Goal: Obtain resource: Obtain resource

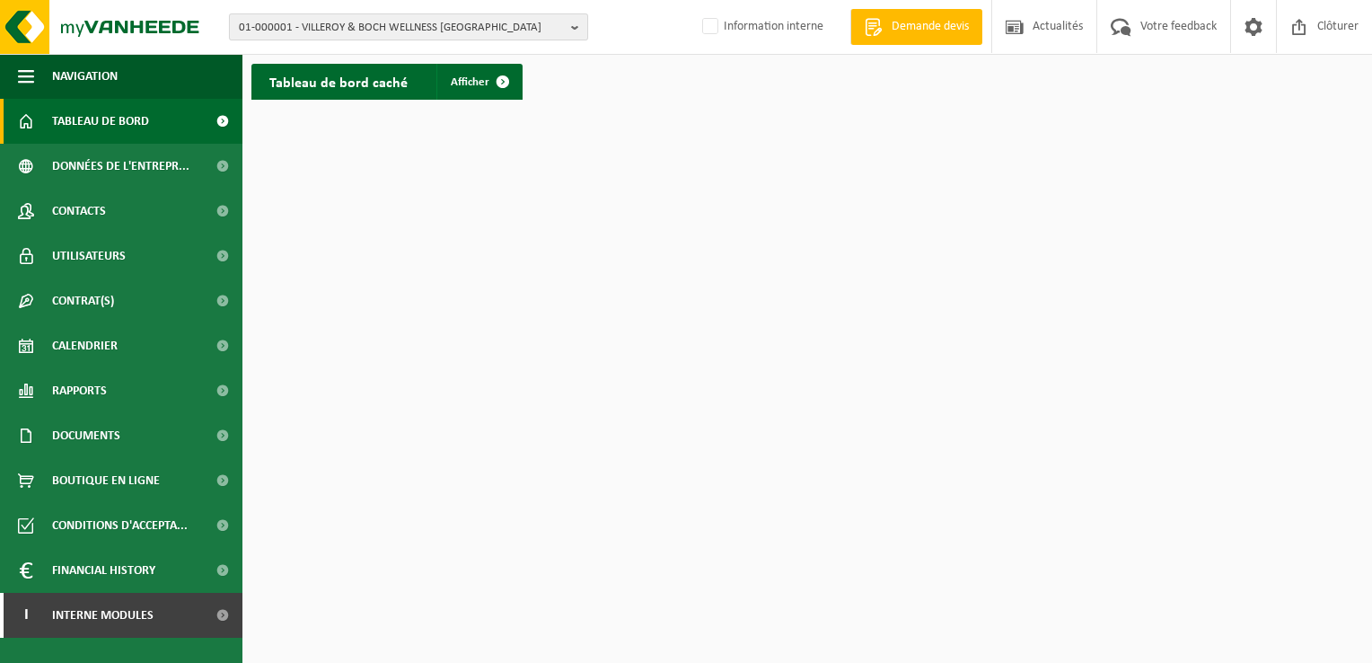
click at [555, 26] on span "01-000001 - VILLEROY & BOCH WELLNESS NV" at bounding box center [401, 27] width 325 height 27
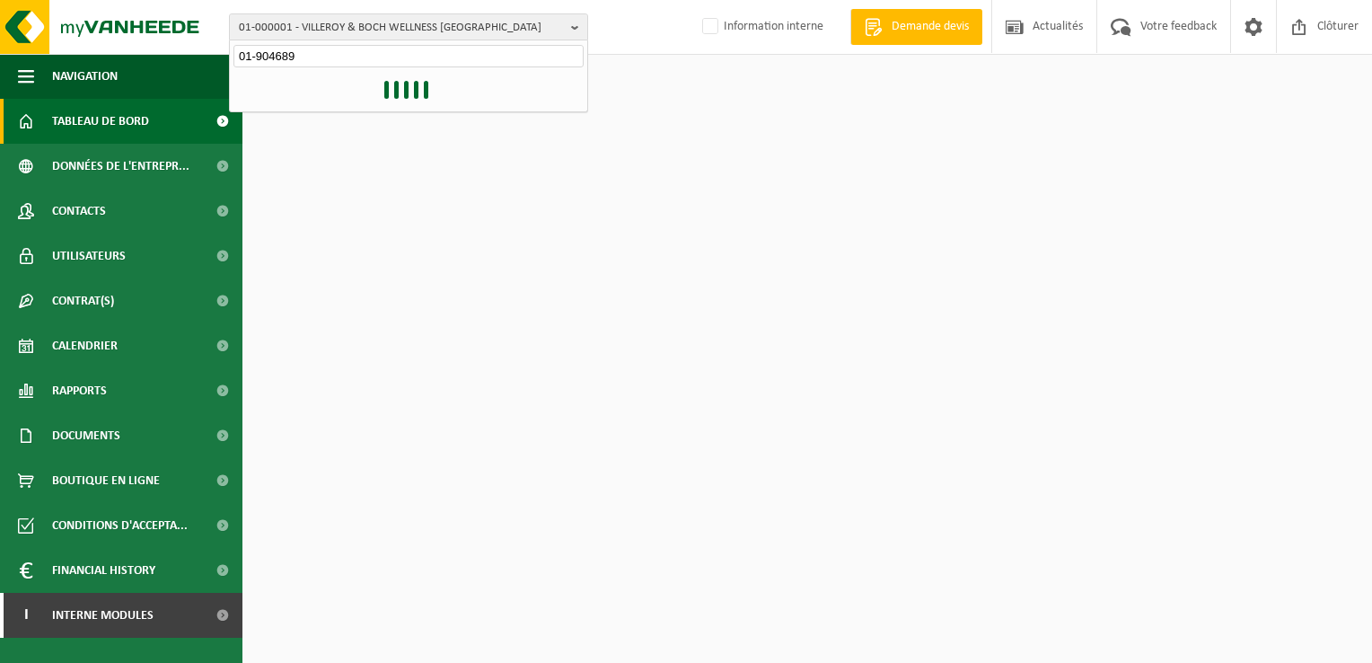
type input "01-904689"
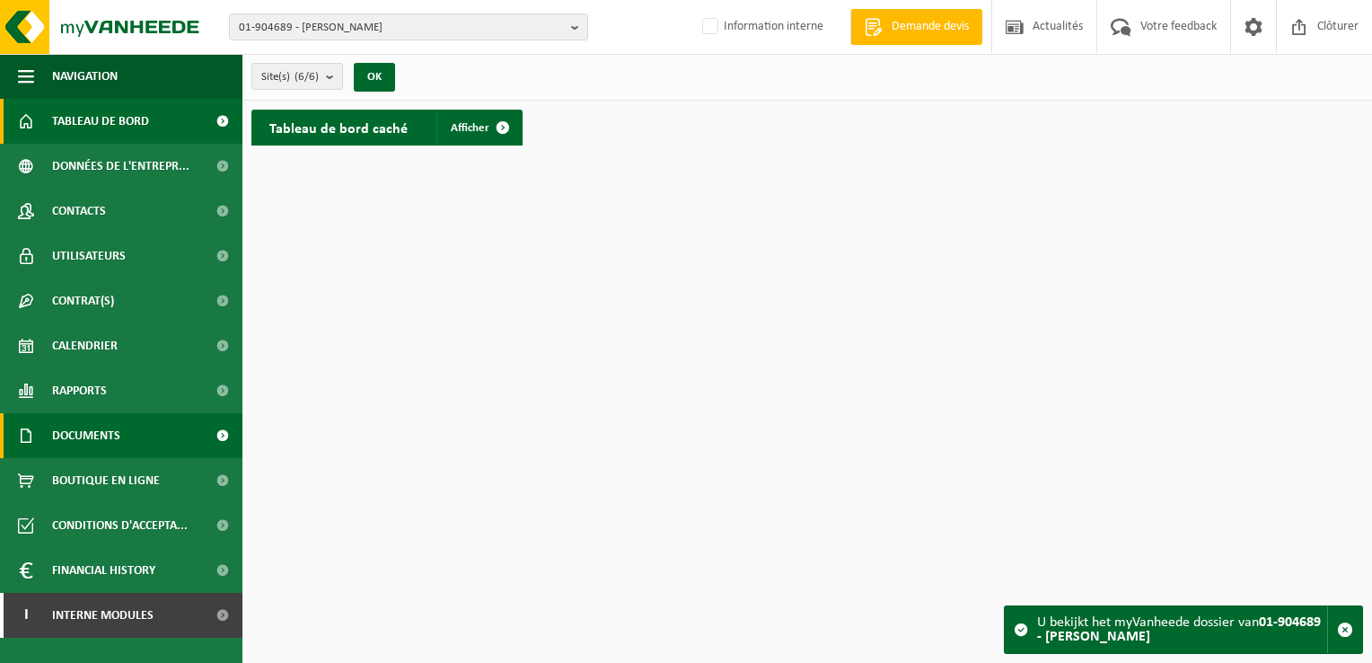
click at [110, 427] on span "Documents" at bounding box center [86, 435] width 68 height 45
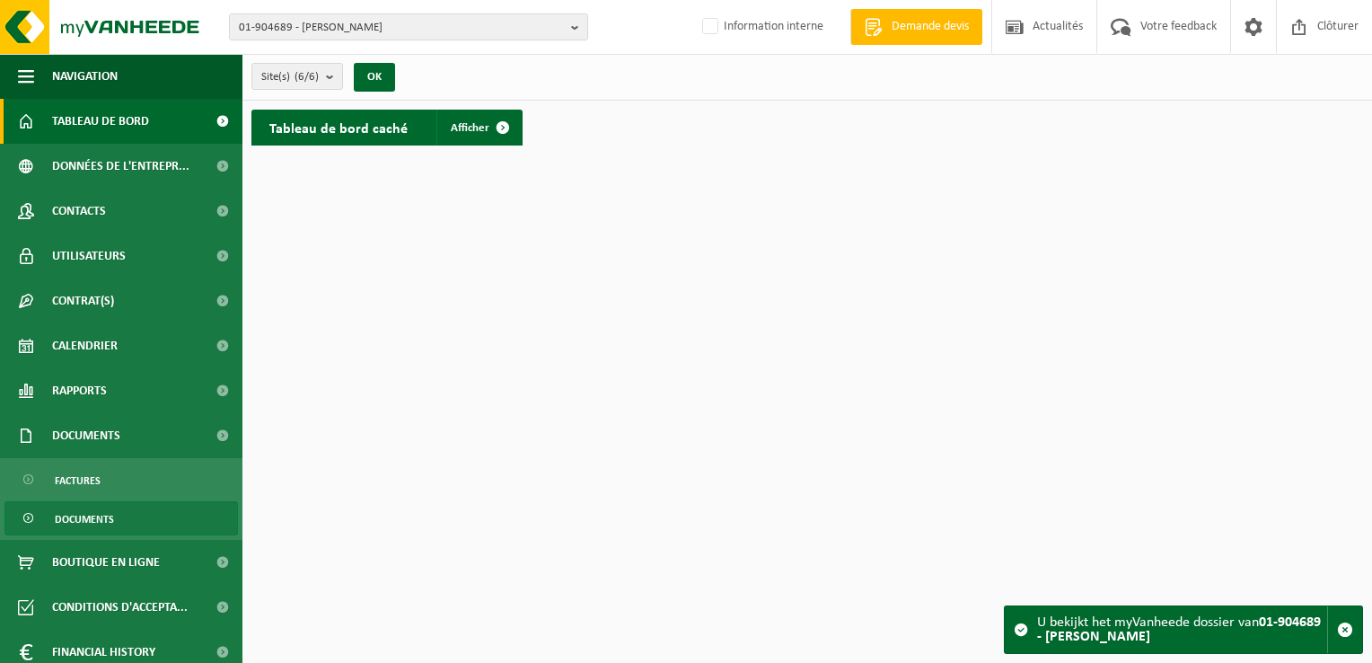
drag, startPoint x: 108, startPoint y: 515, endPoint x: 120, endPoint y: 515, distance: 12.6
click at [108, 516] on span "Documents" at bounding box center [84, 519] width 59 height 34
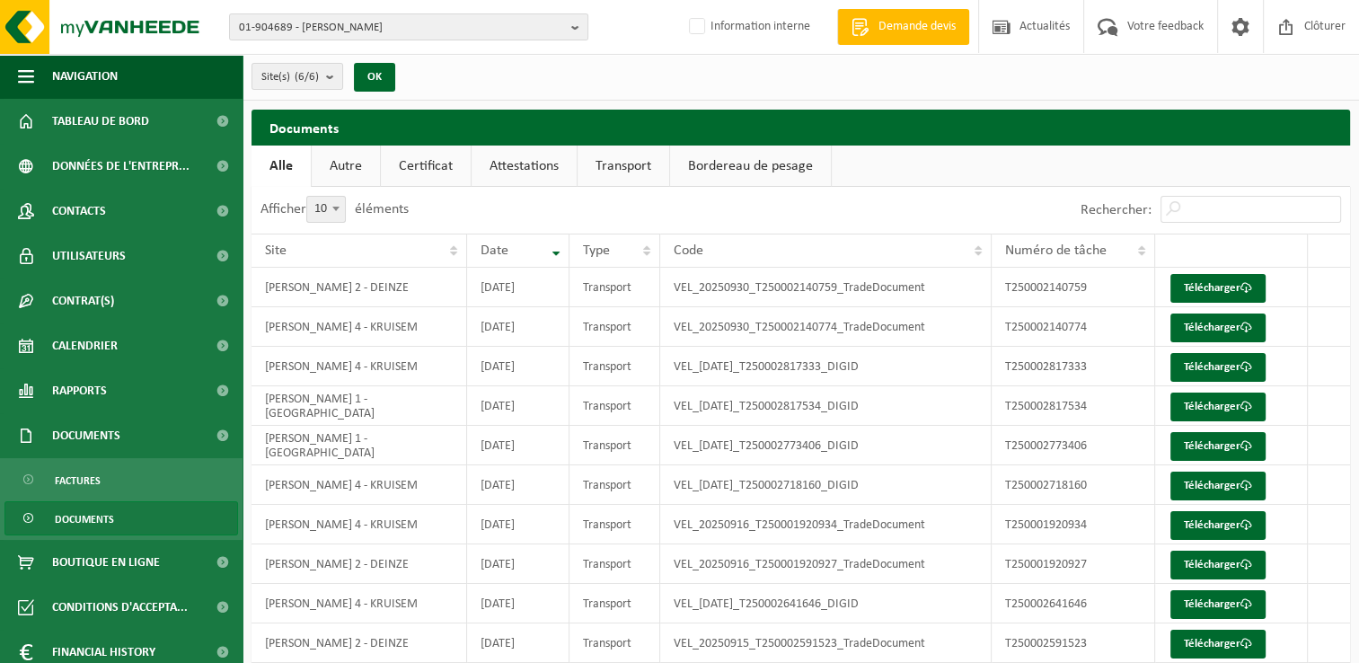
click at [439, 172] on link "Certificat" at bounding box center [426, 165] width 90 height 41
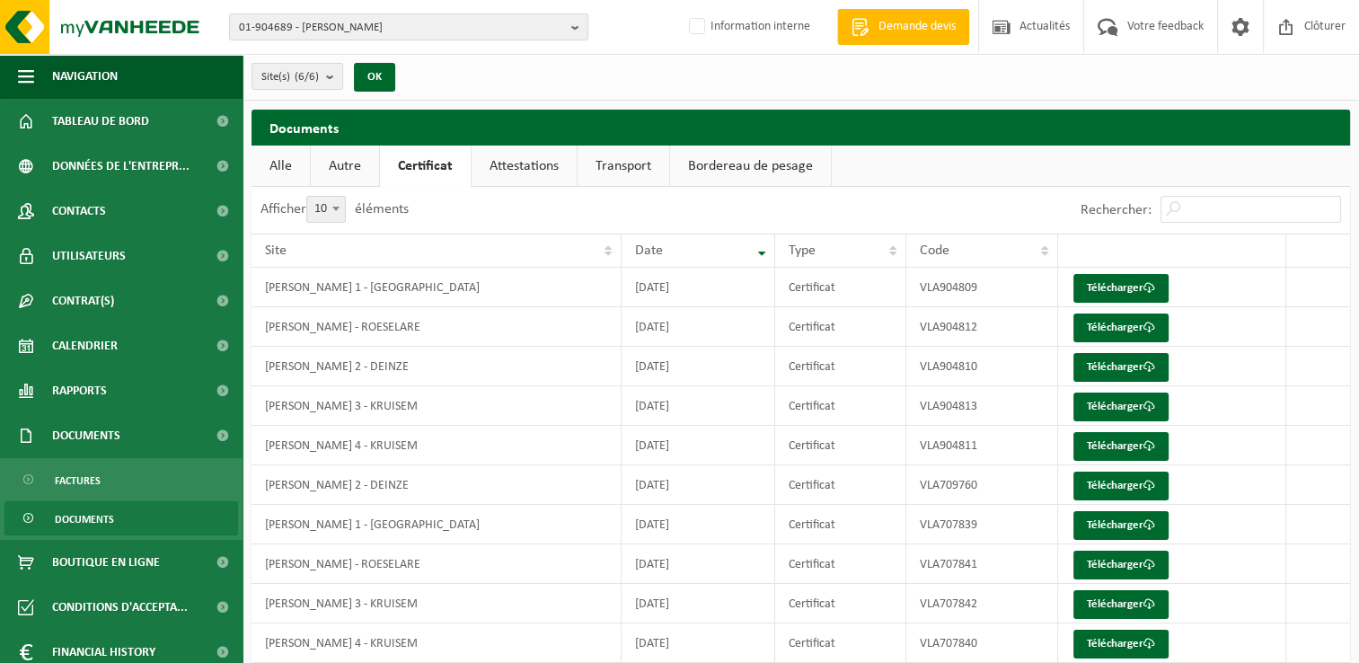
click at [524, 167] on link "Attestations" at bounding box center [523, 165] width 105 height 41
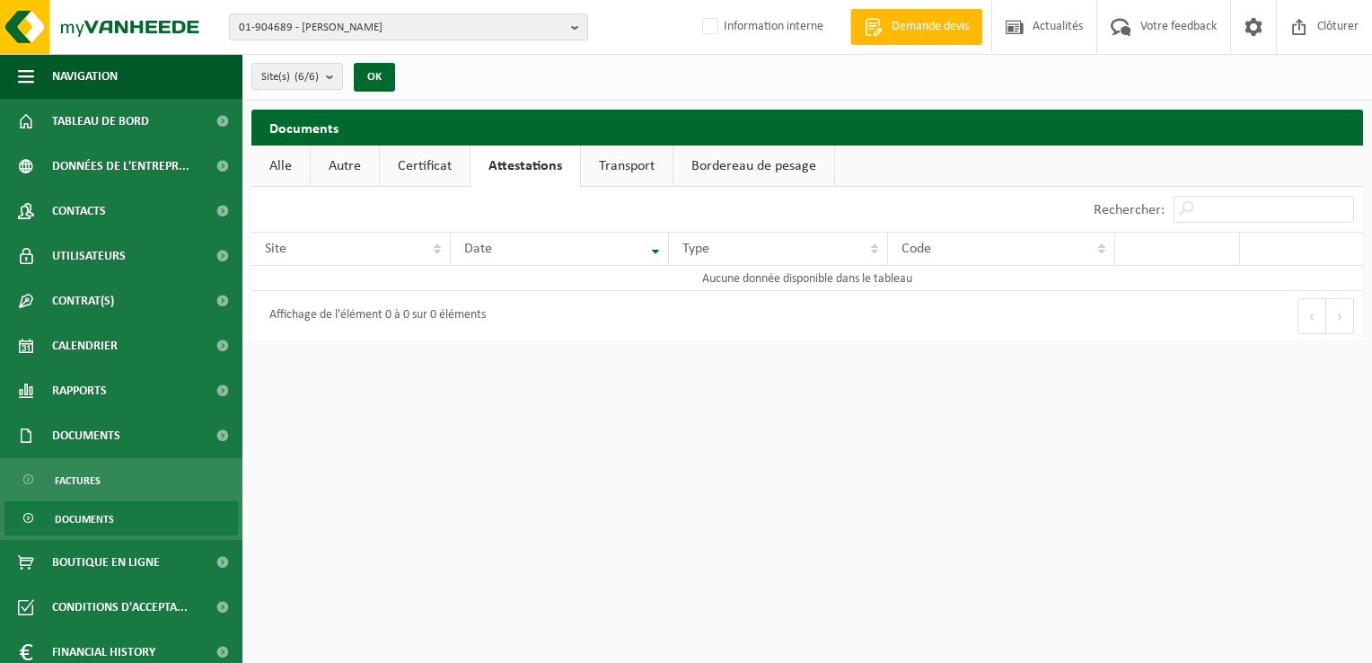
click at [444, 169] on link "Certificat" at bounding box center [425, 165] width 90 height 41
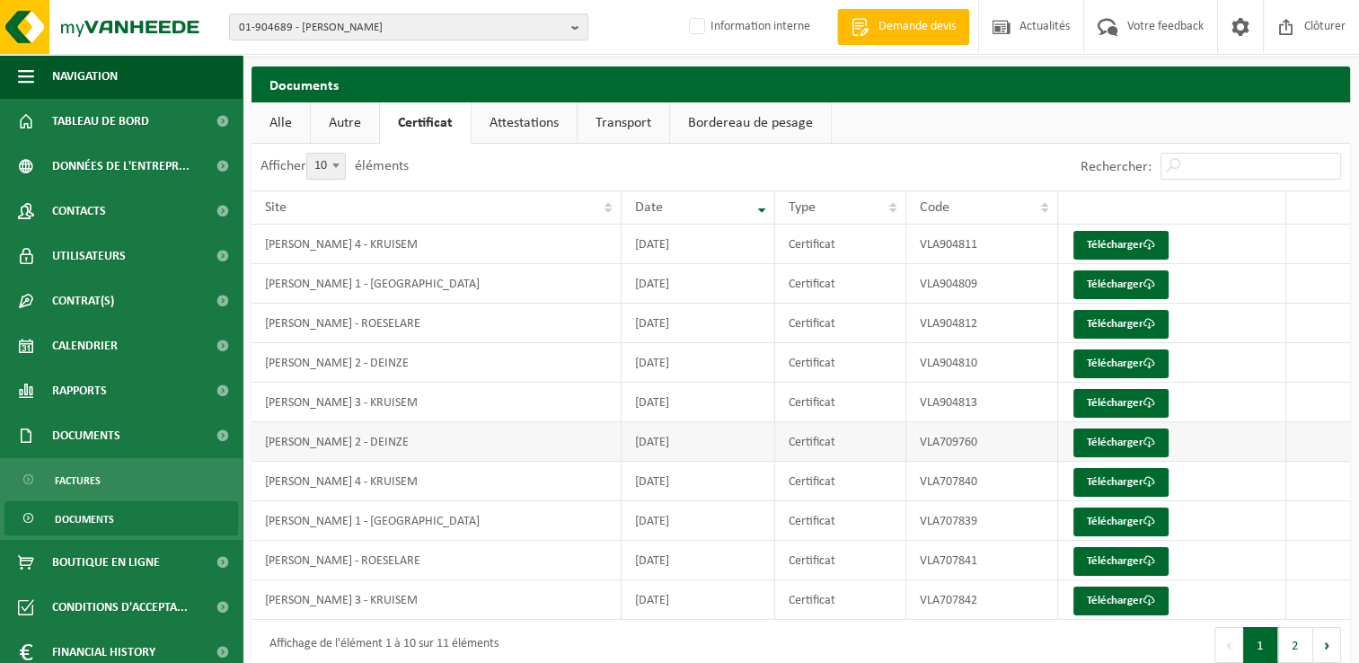
scroll to position [65, 0]
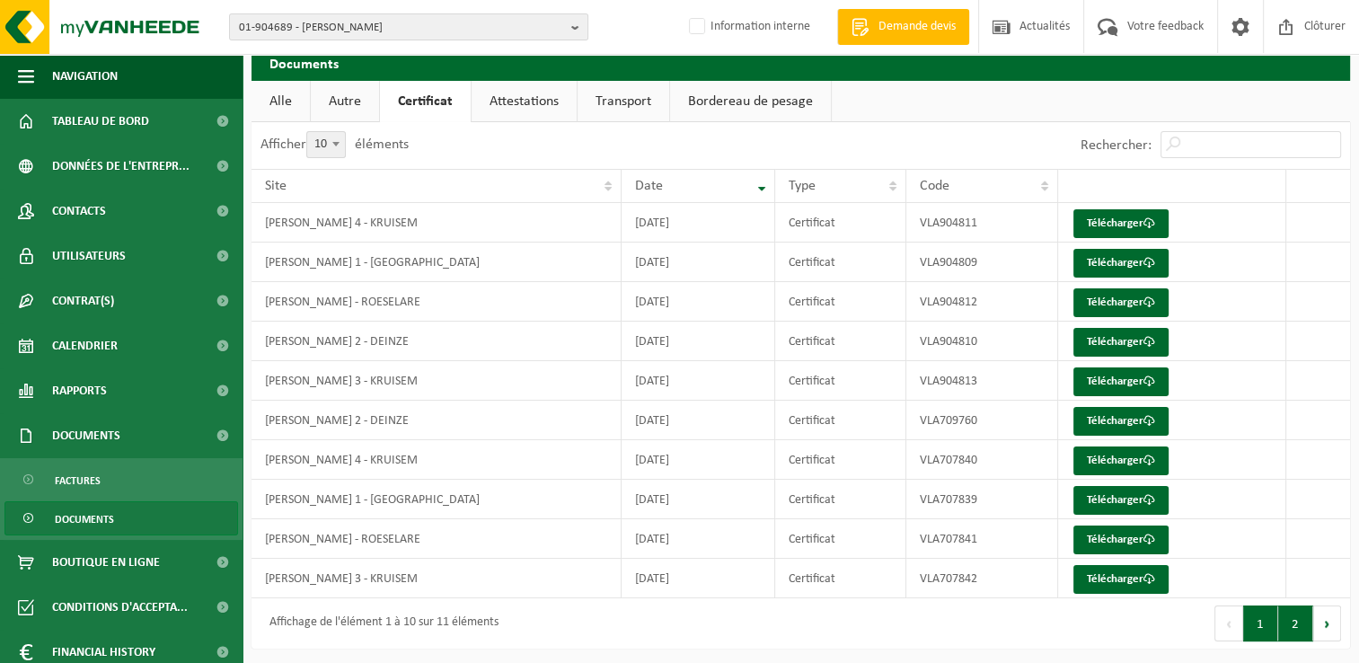
click at [1300, 627] on button "2" at bounding box center [1295, 623] width 35 height 36
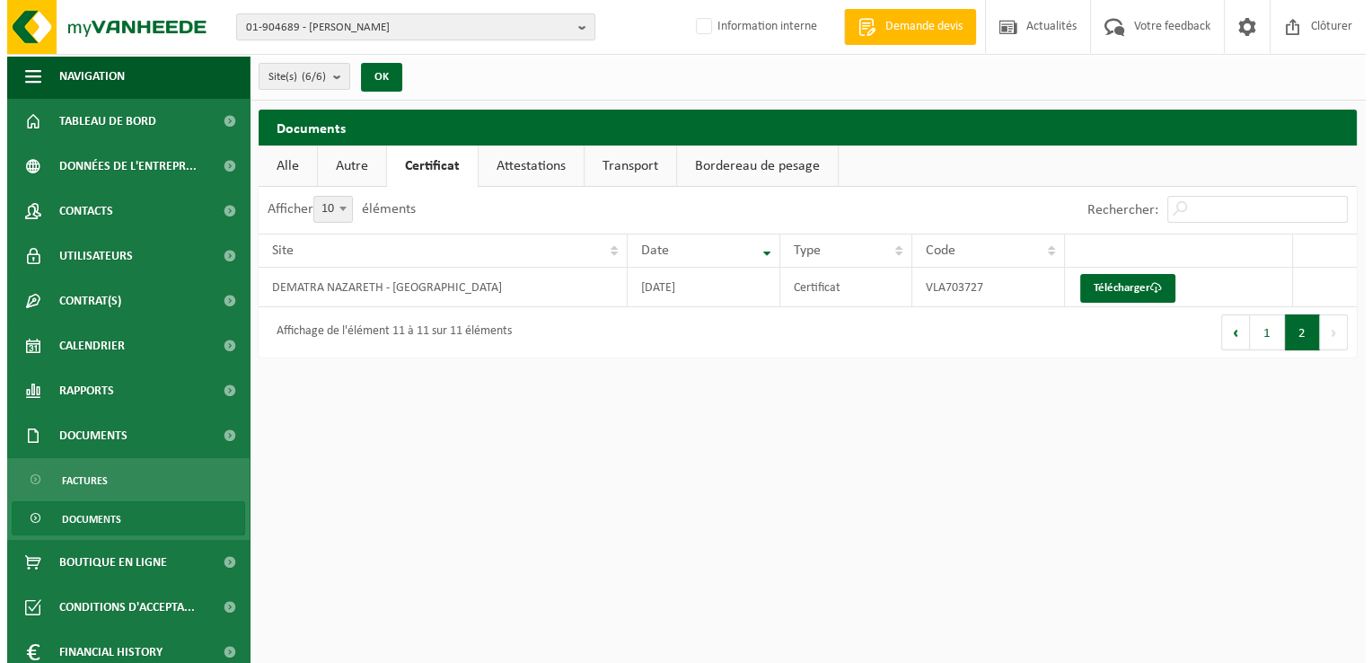
scroll to position [0, 0]
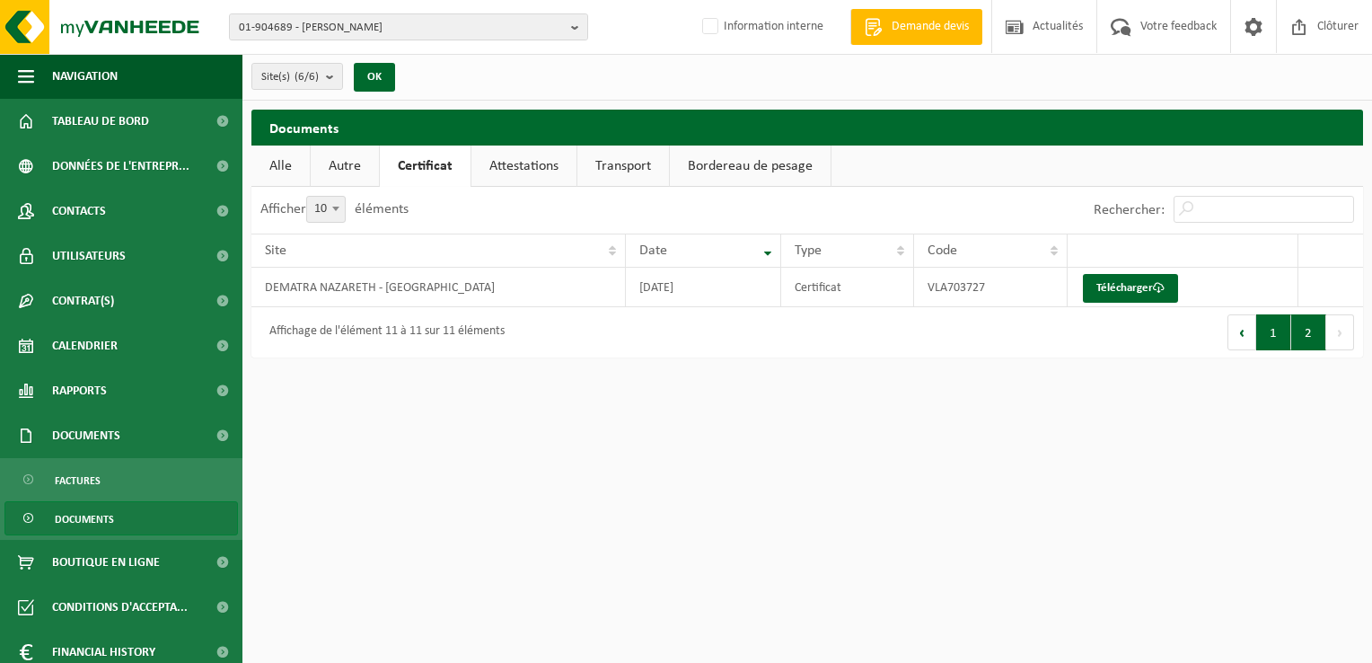
click at [1268, 337] on button "1" at bounding box center [1273, 332] width 35 height 36
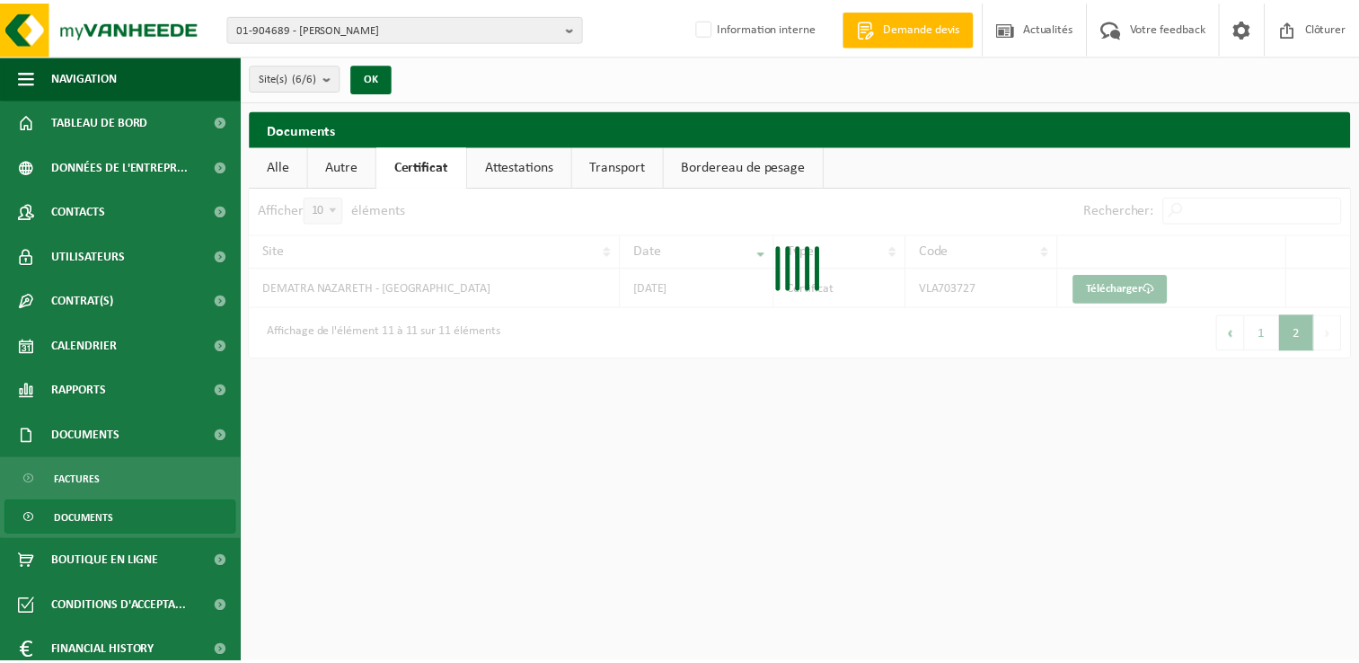
scroll to position [65, 0]
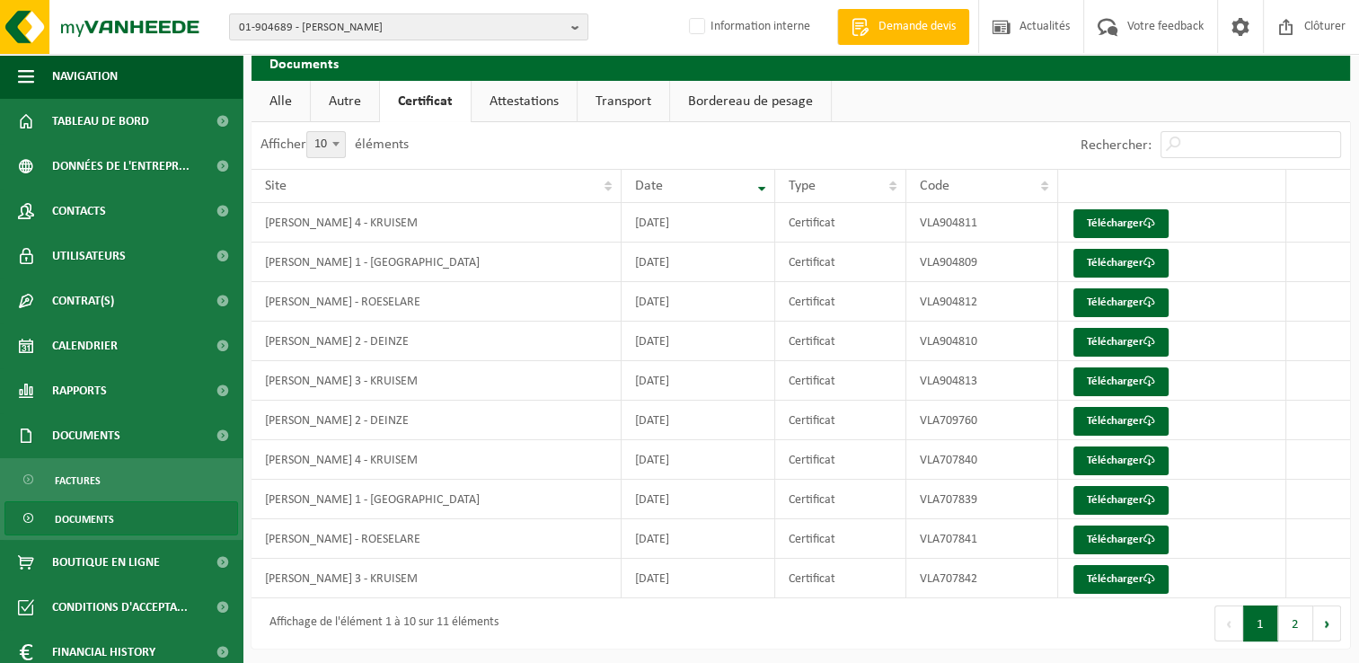
click at [330, 106] on link "Autre" at bounding box center [345, 101] width 68 height 41
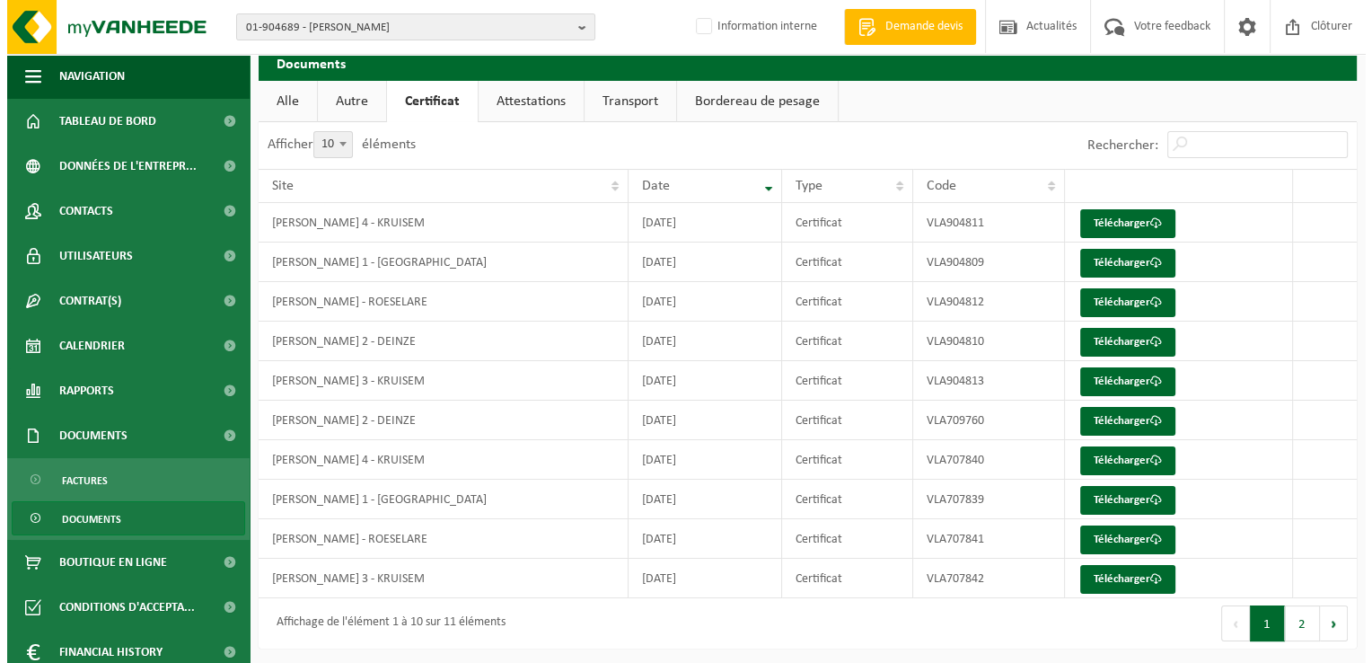
scroll to position [0, 0]
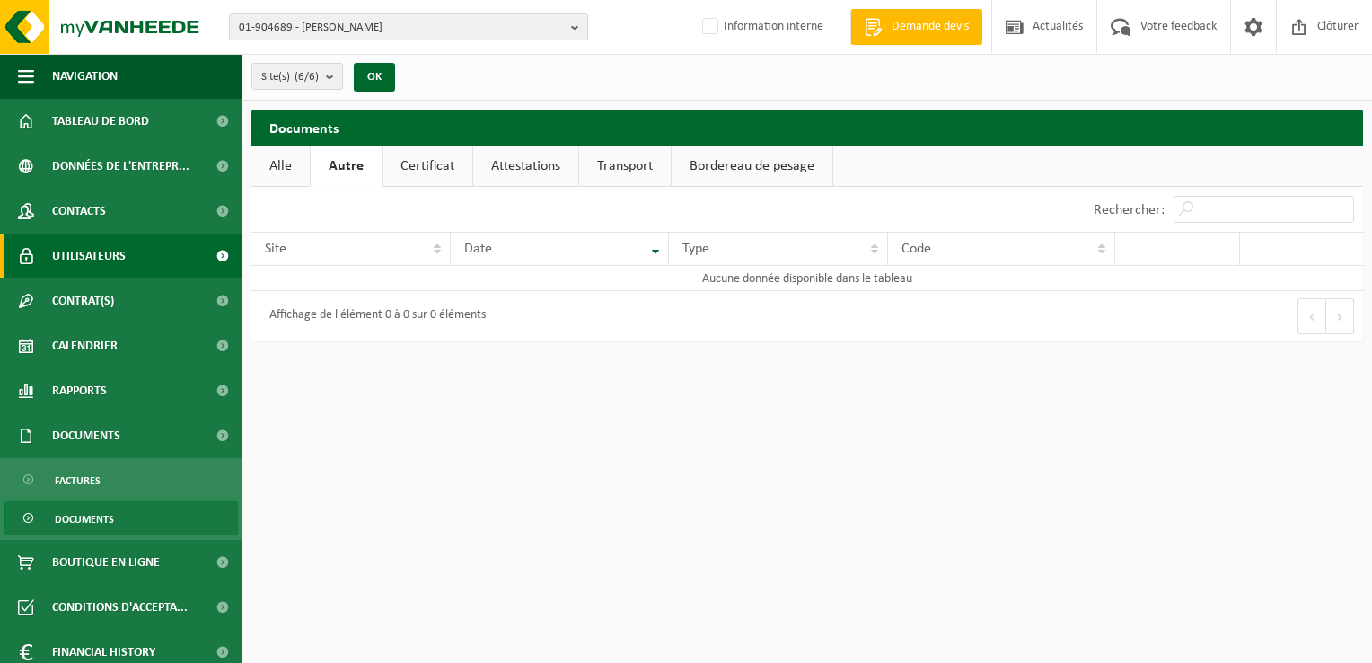
click at [79, 248] on span "Utilisateurs" at bounding box center [89, 255] width 74 height 45
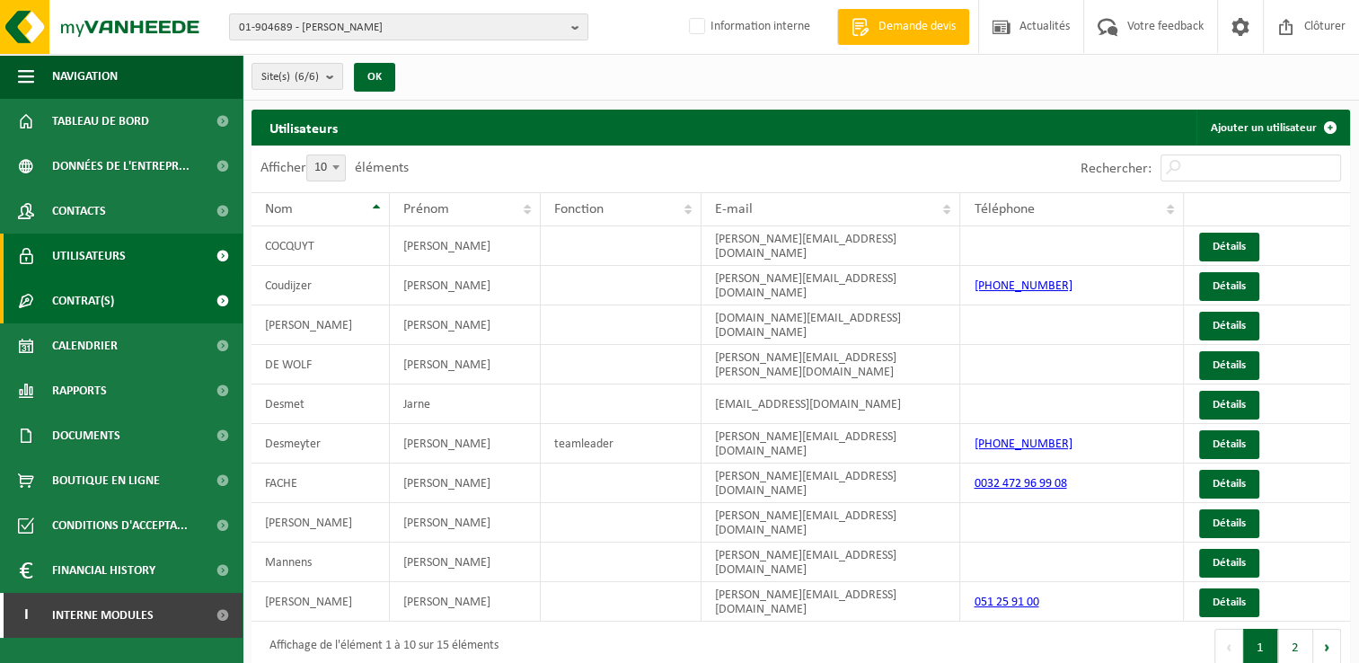
click at [86, 296] on span "Contrat(s)" at bounding box center [83, 300] width 62 height 45
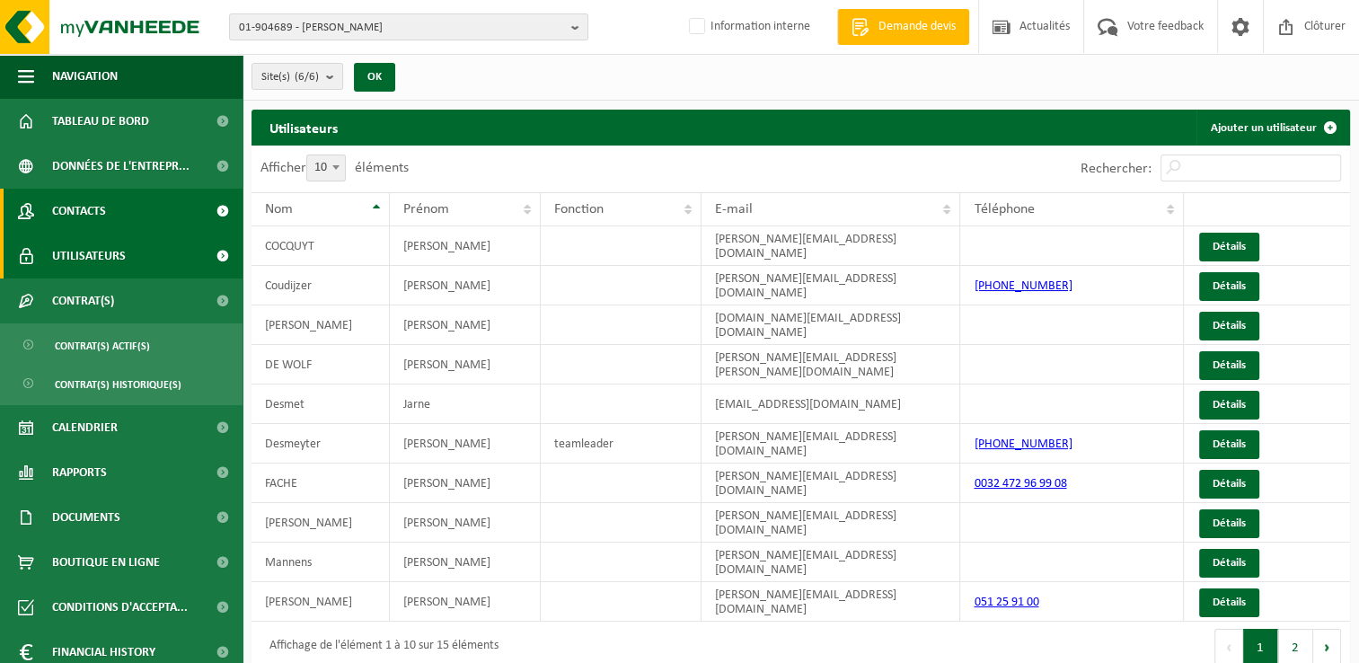
click at [85, 210] on span "Contacts" at bounding box center [79, 211] width 54 height 45
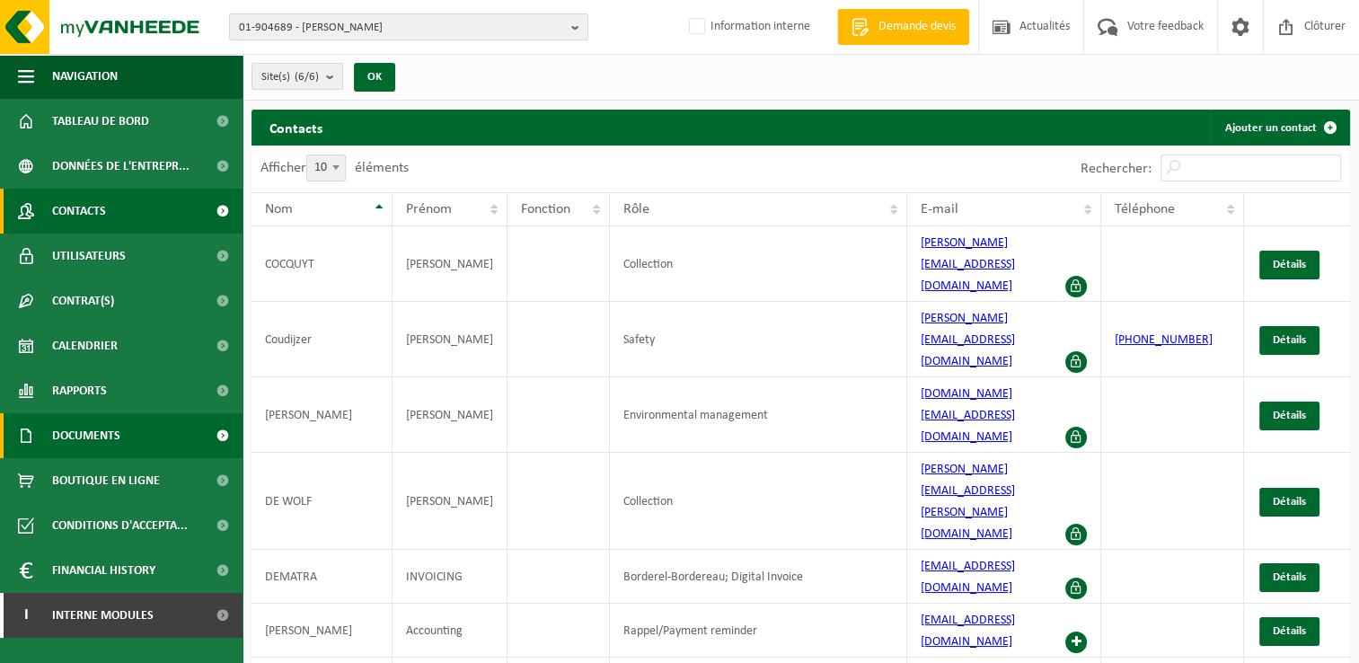
click at [88, 432] on span "Documents" at bounding box center [86, 435] width 68 height 45
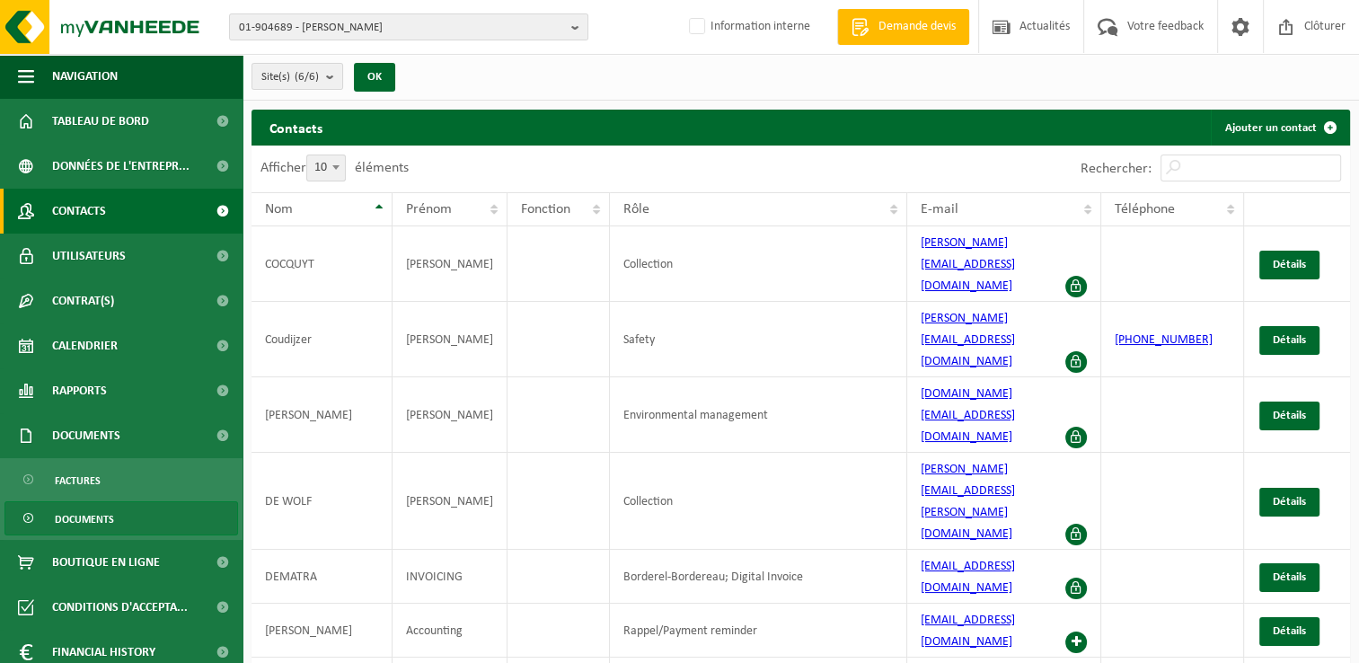
click at [86, 517] on span "Documents" at bounding box center [84, 519] width 59 height 34
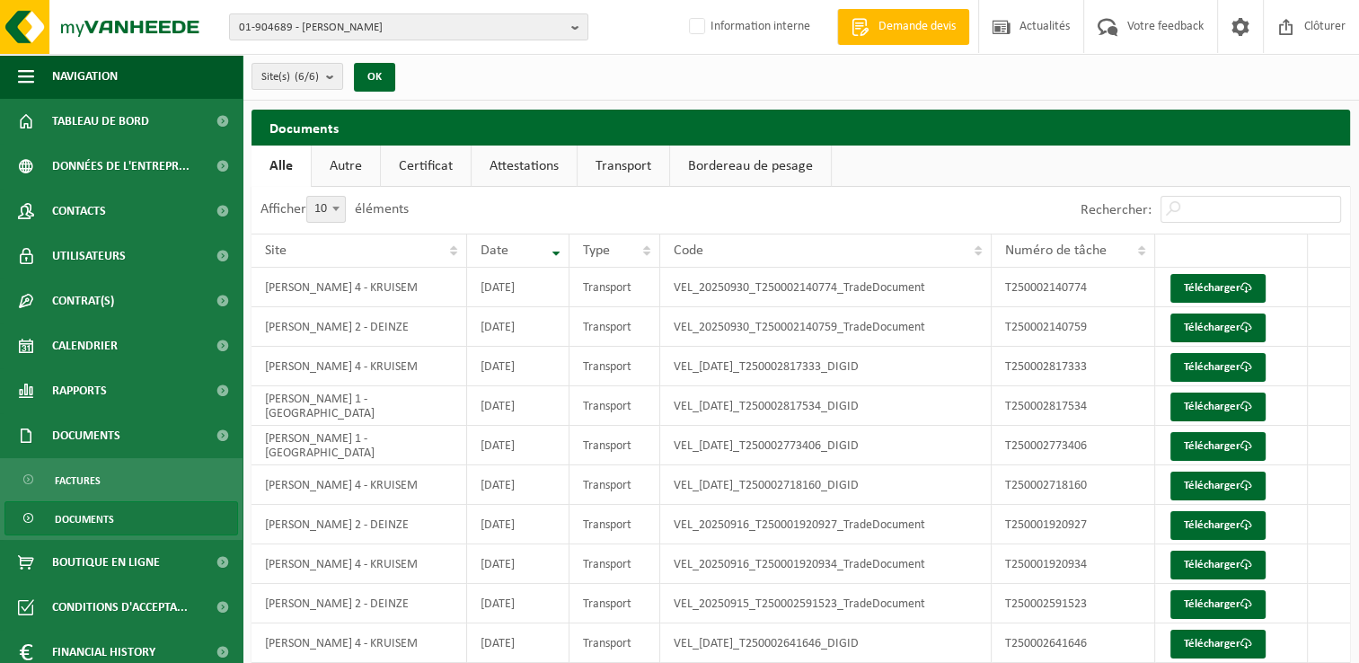
click at [363, 167] on link "Autre" at bounding box center [346, 165] width 68 height 41
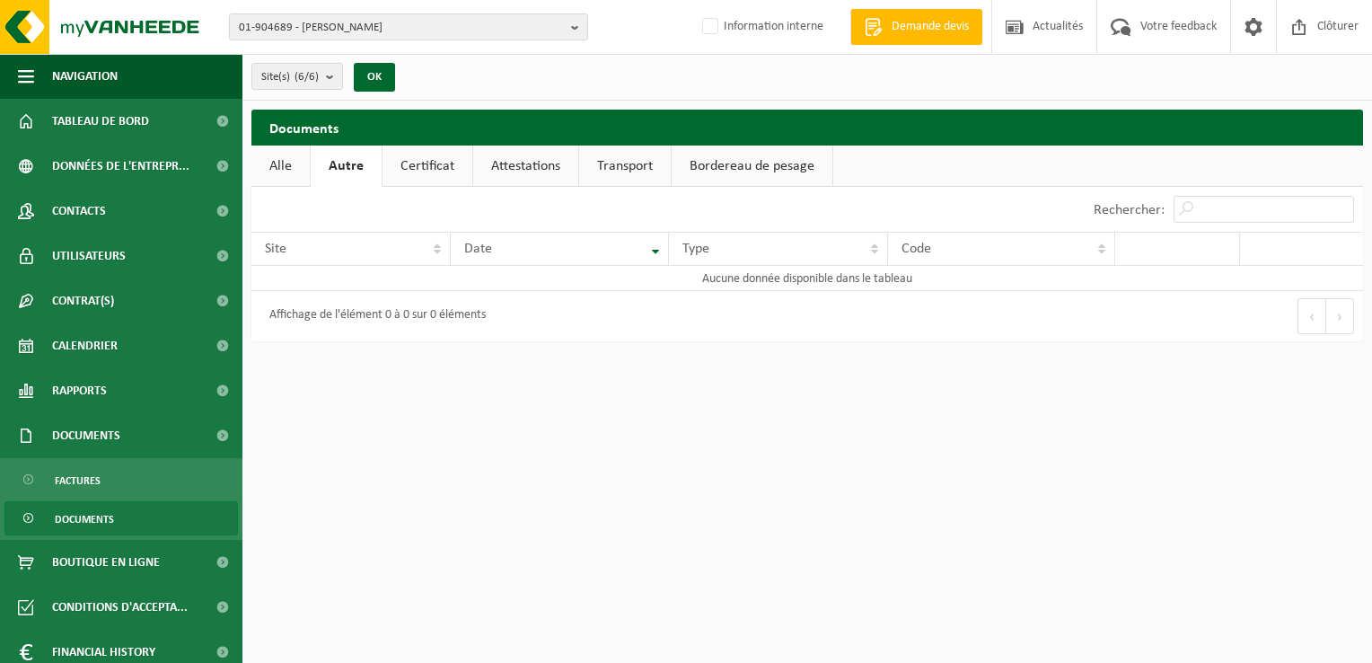
click at [431, 167] on link "Certificat" at bounding box center [428, 165] width 90 height 41
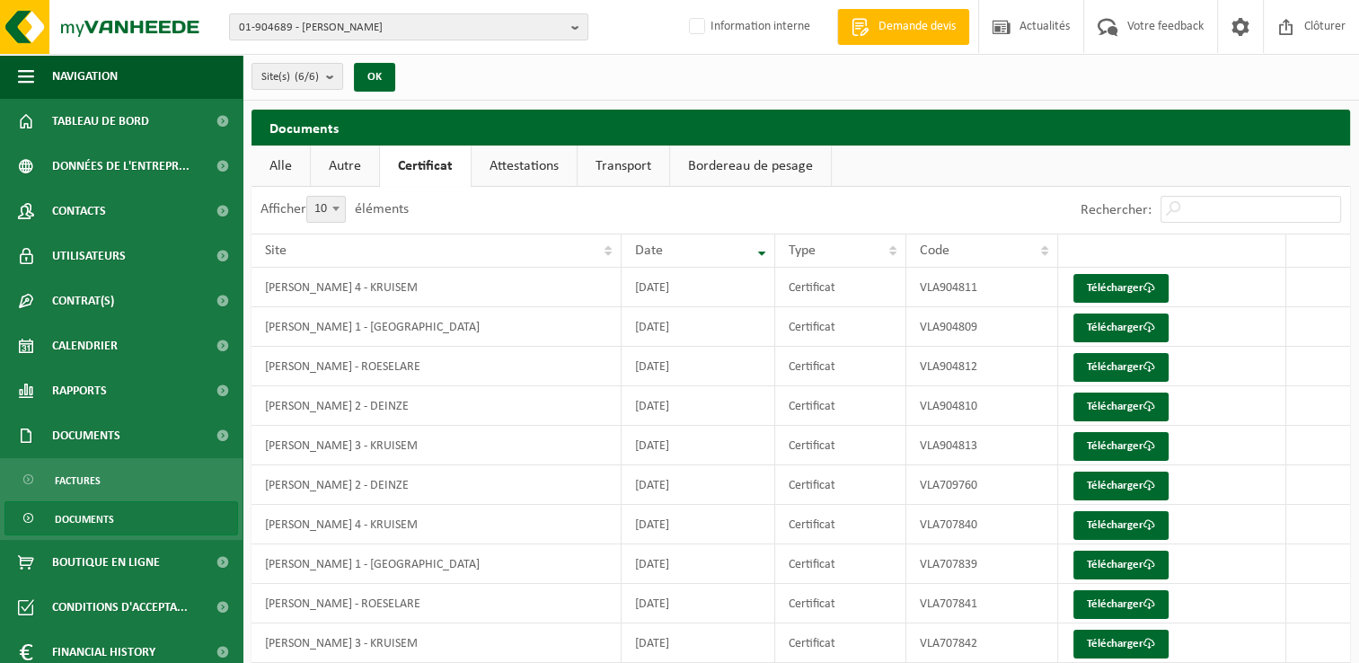
click at [508, 168] on link "Attestations" at bounding box center [523, 165] width 105 height 41
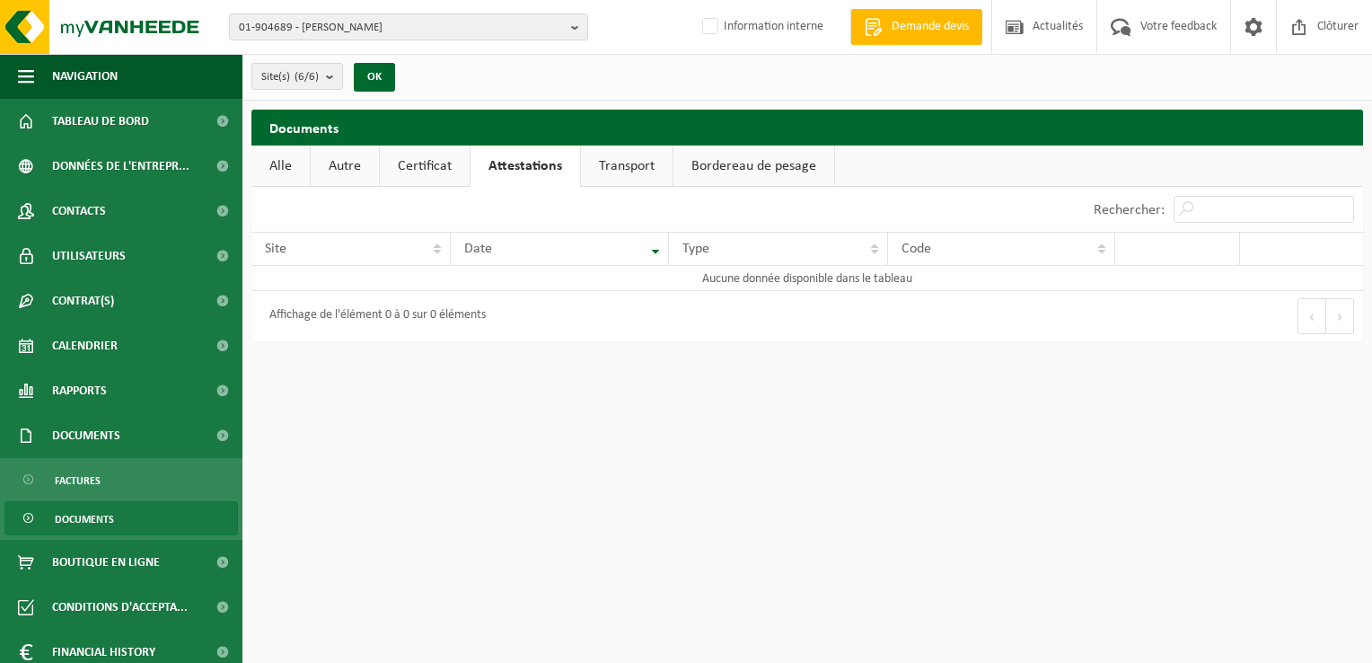
click at [637, 165] on link "Transport" at bounding box center [627, 165] width 92 height 41
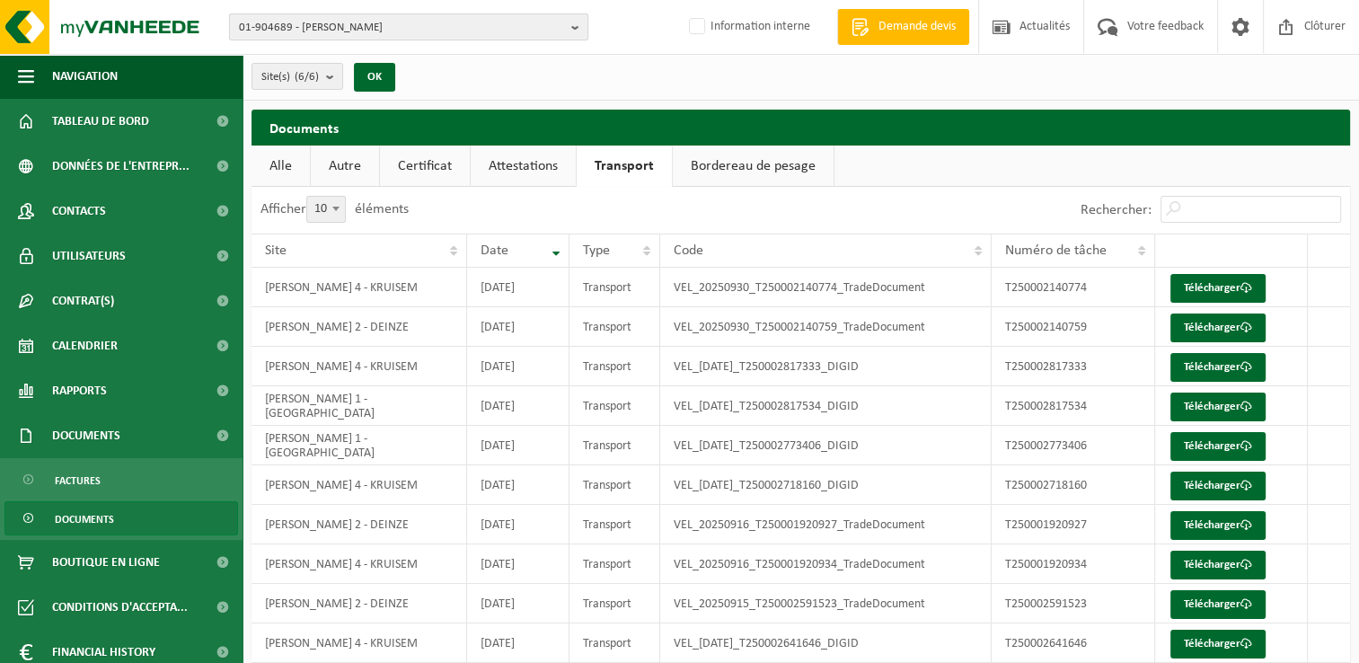
click at [329, 31] on span "01-904689 - [PERSON_NAME]" at bounding box center [401, 27] width 325 height 27
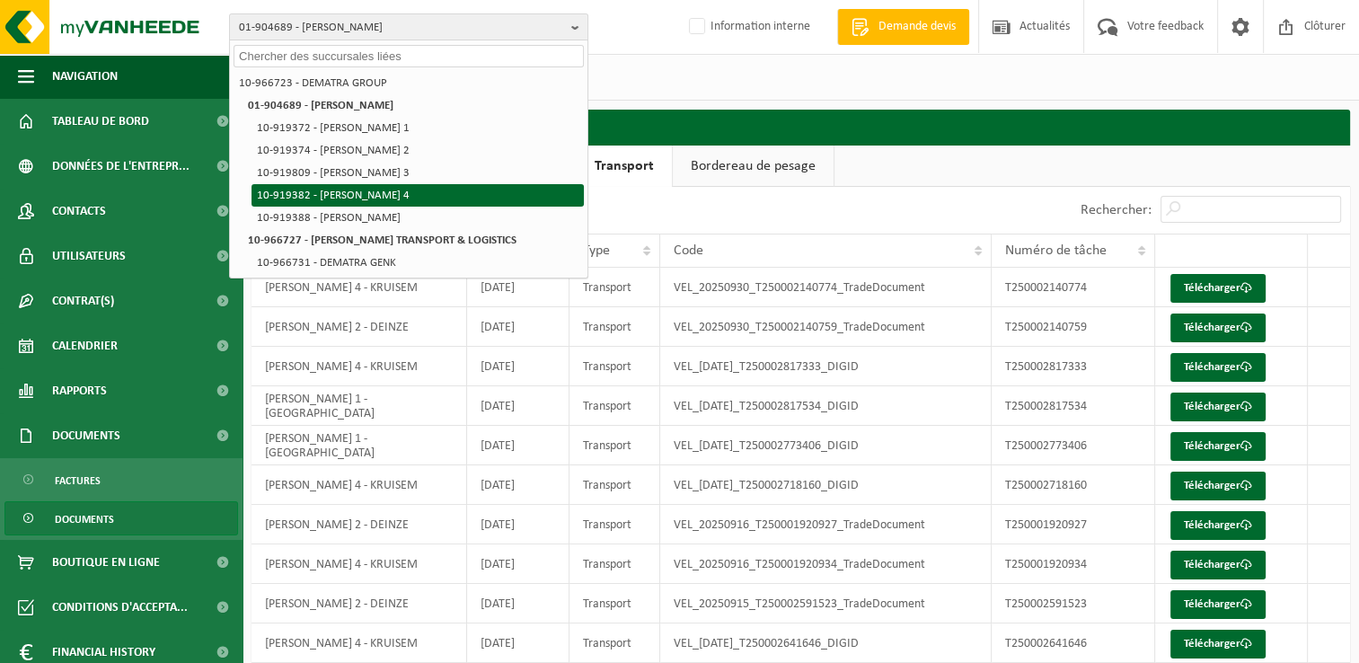
click at [323, 193] on li "10-919382 - [PERSON_NAME] 4" at bounding box center [417, 195] width 332 height 22
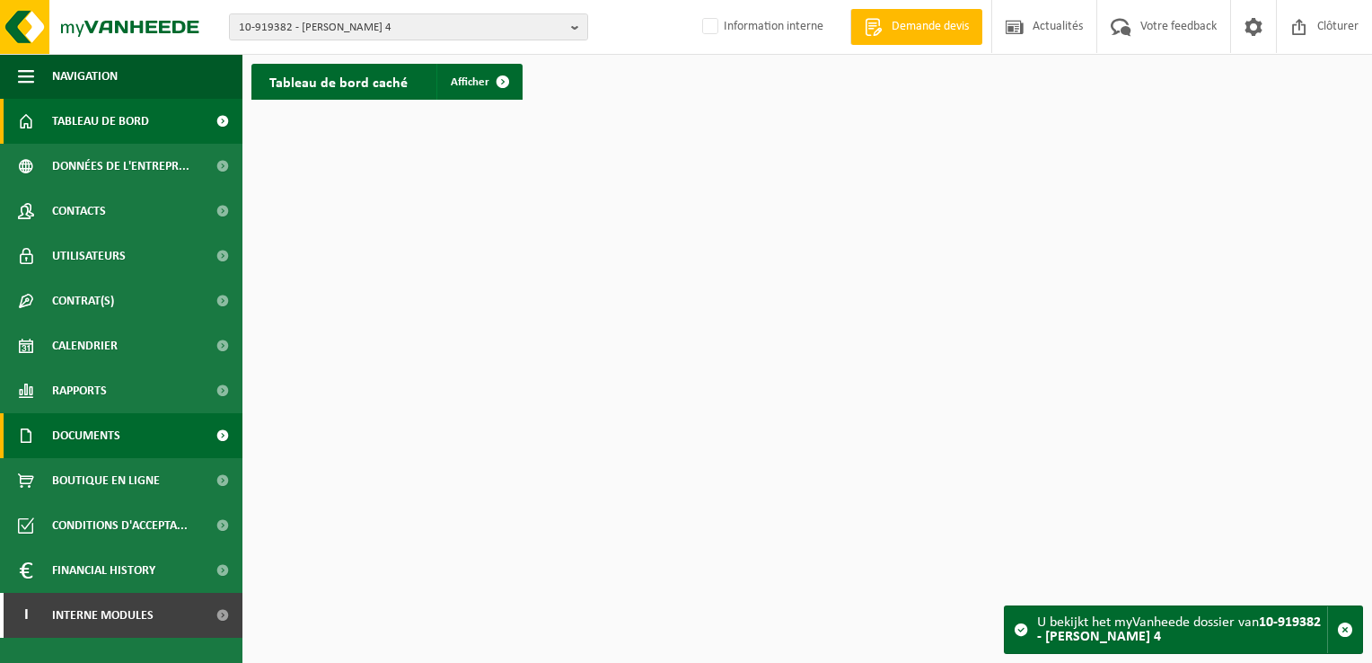
click at [122, 427] on link "Documents" at bounding box center [121, 435] width 242 height 45
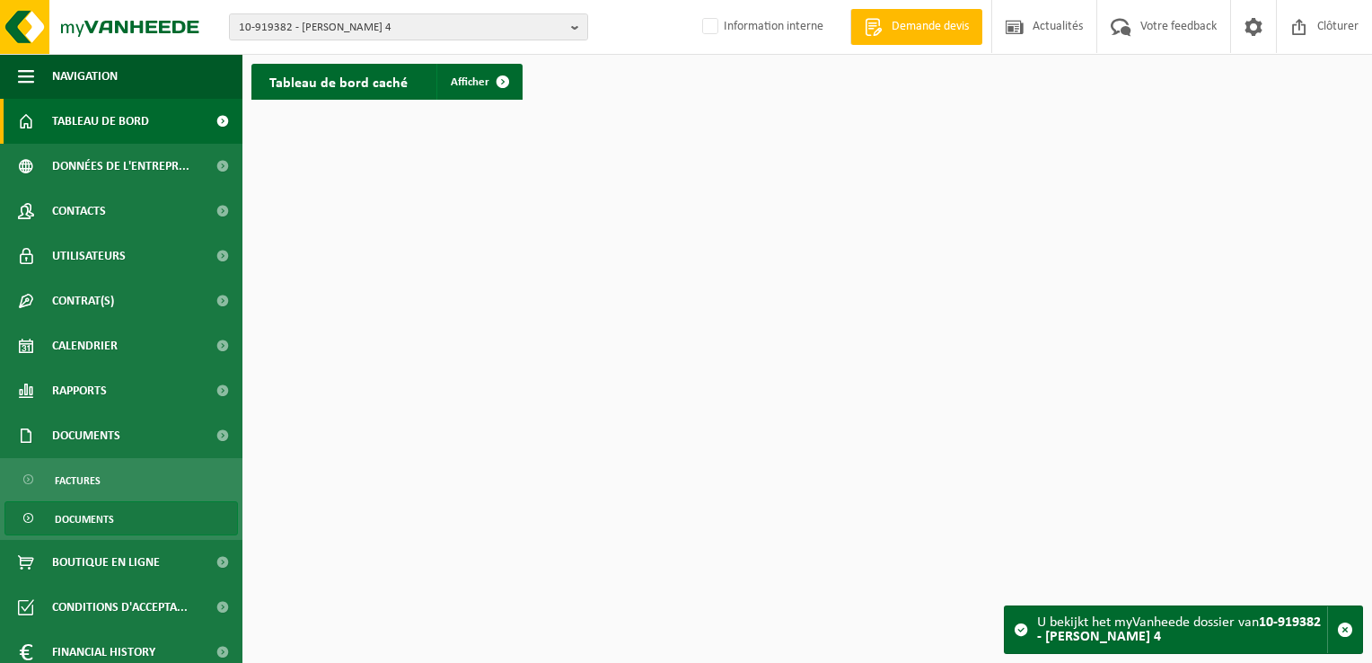
click at [116, 508] on link "Documents" at bounding box center [120, 518] width 233 height 34
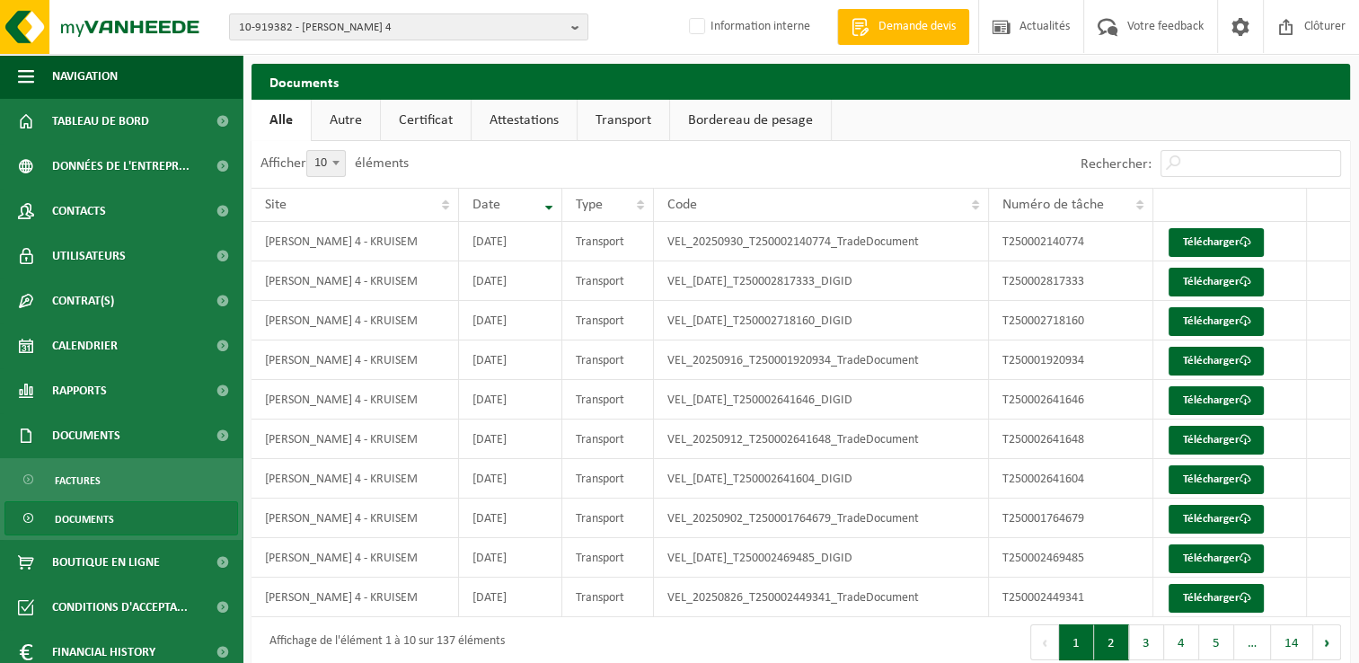
click at [1114, 652] on button "2" at bounding box center [1111, 642] width 35 height 36
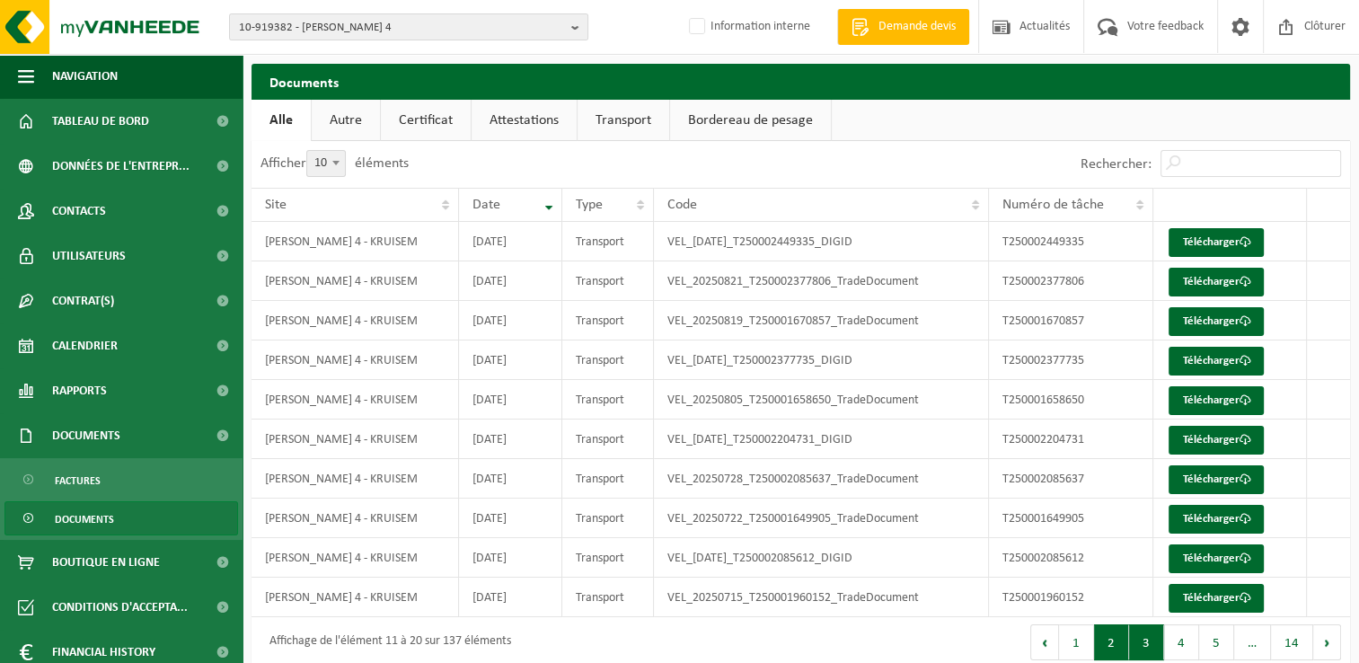
click at [1142, 651] on button "3" at bounding box center [1146, 642] width 35 height 36
click at [1184, 651] on button "4" at bounding box center [1181, 642] width 35 height 36
